Goal: Information Seeking & Learning: Learn about a topic

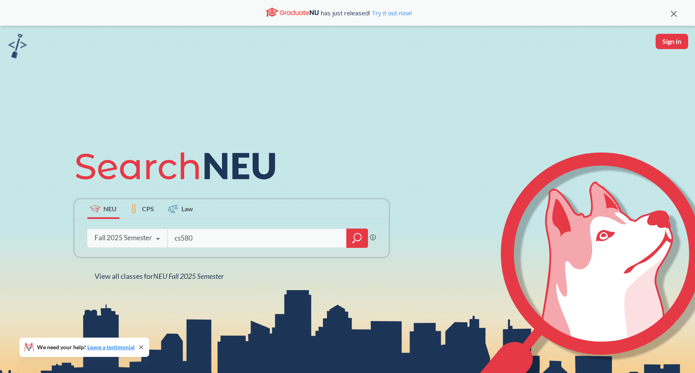
type input "cs5800"
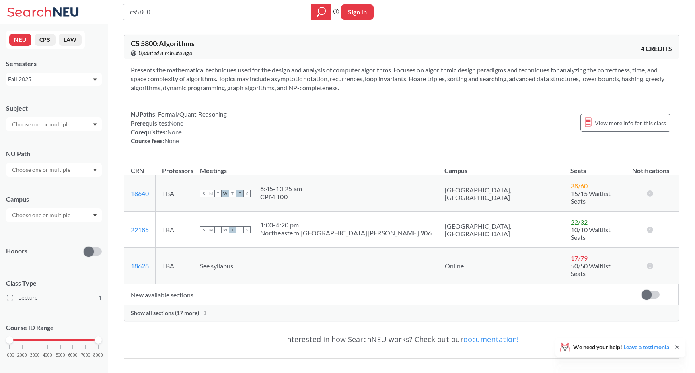
click at [177, 309] on span "Show all sections (17 more)" at bounding box center [165, 312] width 68 height 7
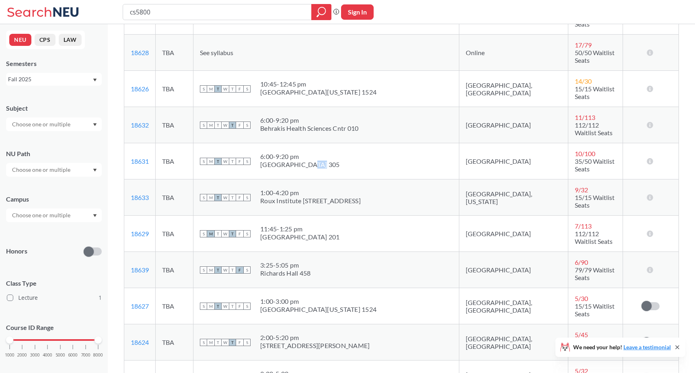
scroll to position [187, 0]
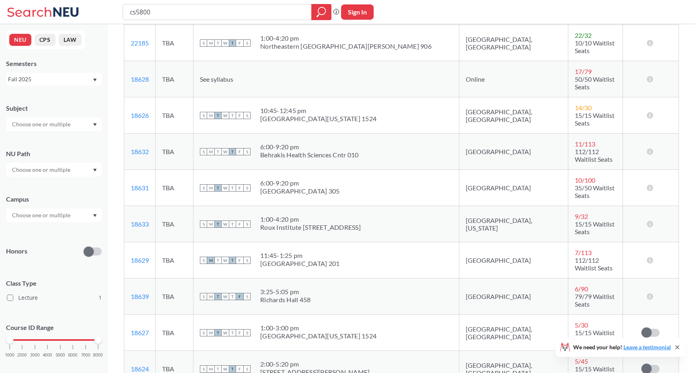
click at [382, 206] on td "S M T W T F S 1:00 - 4:20 pm Roux Institute [STREET_ADDRESS]" at bounding box center [327, 224] width 266 height 36
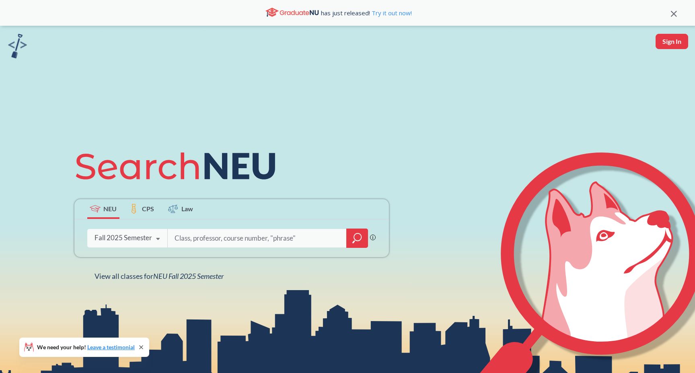
click at [216, 242] on input "search" at bounding box center [257, 238] width 167 height 17
type input "cs300"
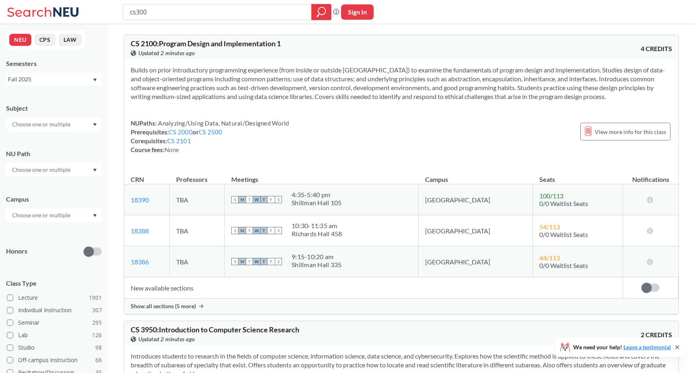
type input "cs3000"
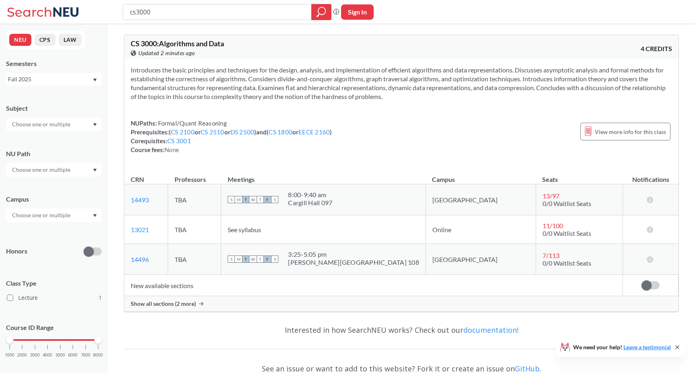
click at [244, 303] on div "Show all sections (2 more)" at bounding box center [401, 303] width 554 height 15
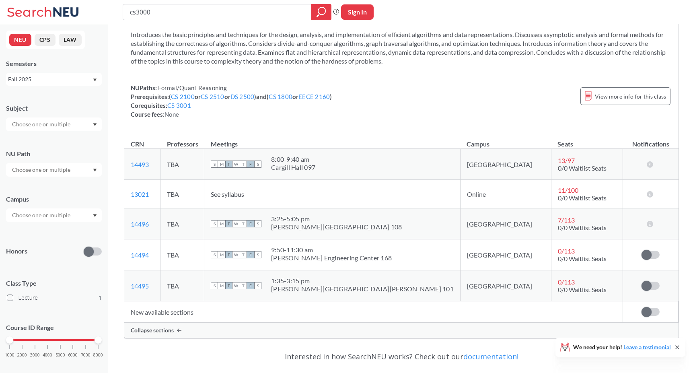
scroll to position [41, 0]
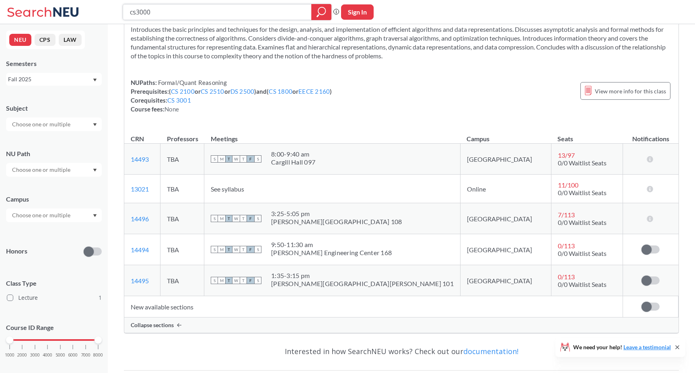
click at [202, 10] on input "cs3000" at bounding box center [217, 12] width 177 height 14
type input "cs3800"
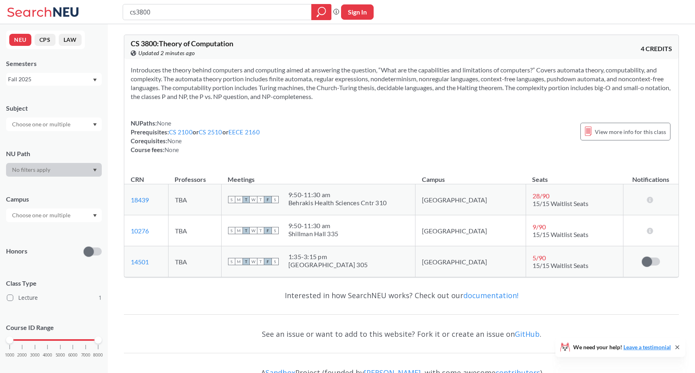
click at [404, 183] on th "Meetings" at bounding box center [318, 175] width 194 height 17
click at [196, 19] on div "cs3800" at bounding box center [227, 12] width 209 height 16
click at [196, 14] on input "cs3800" at bounding box center [217, 12] width 177 height 14
type input "cs3650"
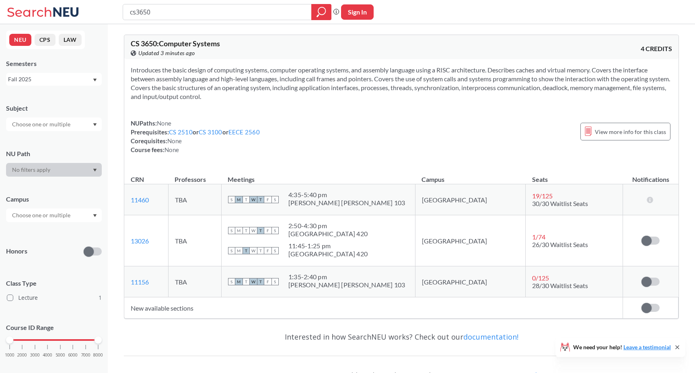
drag, startPoint x: 259, startPoint y: 14, endPoint x: 122, endPoint y: 15, distance: 136.8
click at [122, 9] on div "cs3650 Phrase search guarantees the exact search appears in the results. Ex. If…" at bounding box center [347, 12] width 695 height 24
click at [166, 15] on input "cs3650" at bounding box center [217, 12] width 177 height 14
drag, startPoint x: 156, startPoint y: 13, endPoint x: 84, endPoint y: 15, distance: 72.1
click at [84, 13] on div "cs3650 Phrase search guarantees the exact search appears in the results. Ex. If…" at bounding box center [347, 12] width 695 height 24
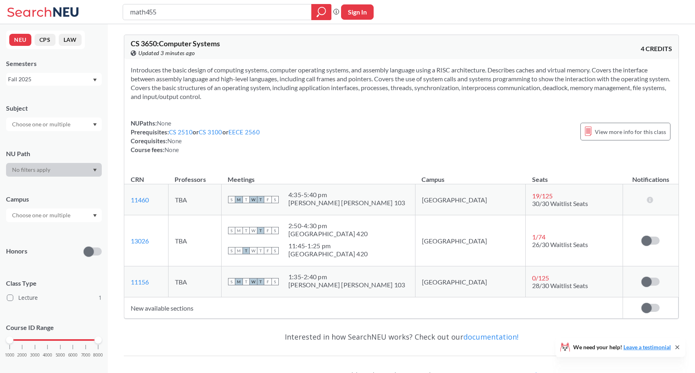
type input "math4555"
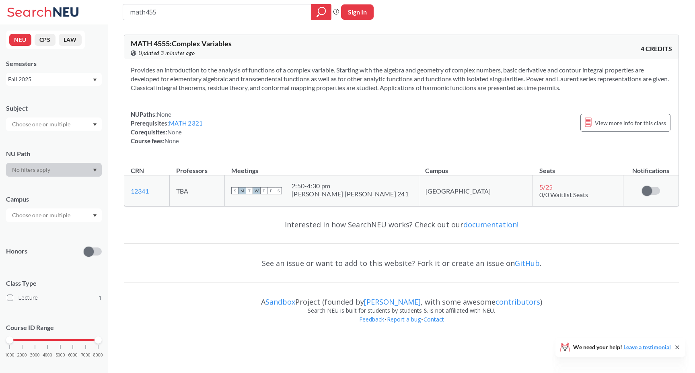
type input "math45"
